Goal: Transaction & Acquisition: Purchase product/service

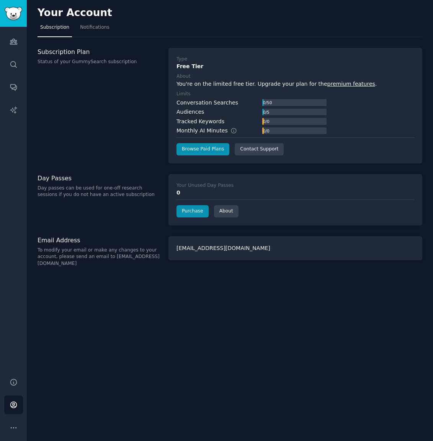
click at [243, 15] on div "Your Account" at bounding box center [230, 14] width 385 height 15
click at [190, 210] on link "Purchase" at bounding box center [193, 211] width 32 height 12
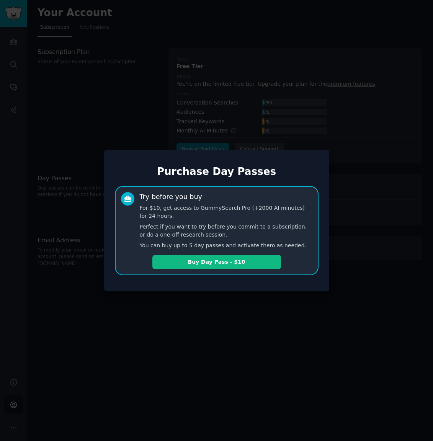
click at [129, 129] on div at bounding box center [216, 220] width 433 height 441
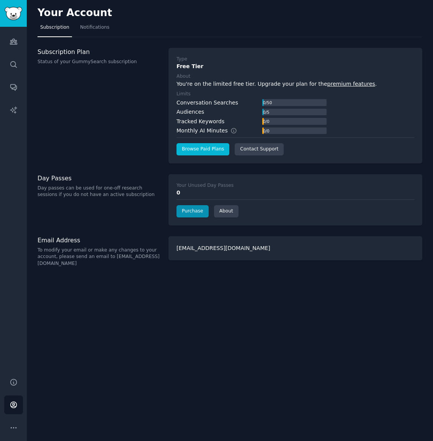
click at [213, 149] on link "Browse Paid Plans" at bounding box center [203, 149] width 53 height 12
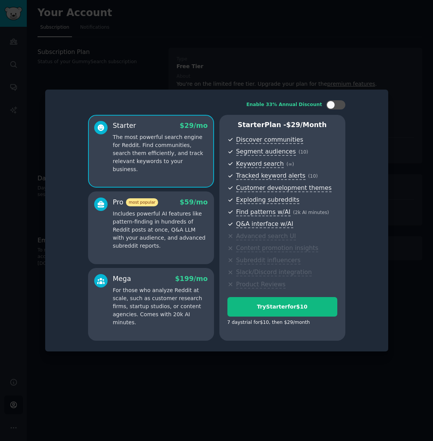
click at [159, 228] on p "Includes powerful AI features like pattern-finding in hundreds of Reddit posts …" at bounding box center [160, 230] width 95 height 40
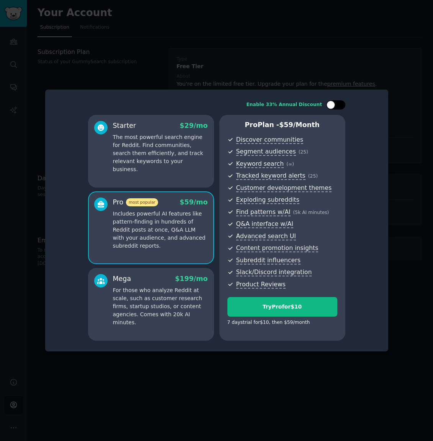
click at [331, 107] on div at bounding box center [331, 105] width 8 height 8
click at [337, 107] on div at bounding box center [341, 105] width 8 height 8
checkbox input "false"
click at [346, 75] on div at bounding box center [216, 220] width 433 height 441
